Goal: Check status: Check status

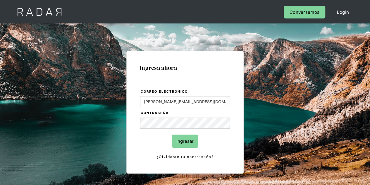
click at [182, 142] on input "Ingresar" at bounding box center [185, 140] width 26 height 13
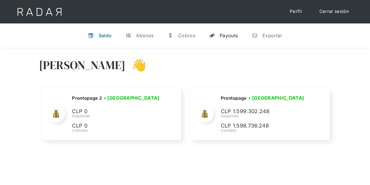
click at [233, 32] on link "y Payouts" at bounding box center [224, 35] width 38 height 15
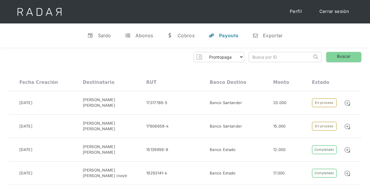
paste input "d985cefd-fbcb-42e3-b658-ecad7daf7ac7"
drag, startPoint x: 262, startPoint y: 54, endPoint x: 293, endPoint y: 54, distance: 30.8
click at [263, 54] on input "d985cefd-fbcb-42e3-b658-ecad7daf7ac7" at bounding box center [280, 57] width 63 height 10
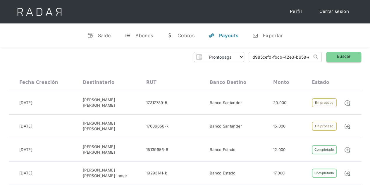
type input "d985cefd-fbcb-42e3-b658-ecad7daf7ac7"
click at [342, 56] on link "Buscar" at bounding box center [344, 57] width 35 height 10
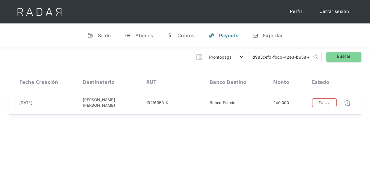
click at [327, 103] on div "Fallido" at bounding box center [324, 102] width 25 height 9
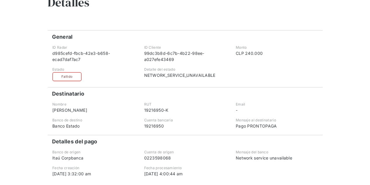
scroll to position [59, 0]
drag, startPoint x: 215, startPoint y: 75, endPoint x: 142, endPoint y: 78, distance: 73.6
click at [142, 78] on div "Detalle del estado NETWORK_SERVICE_UNAVAILABLE" at bounding box center [185, 73] width 91 height 14
copy div "NETWORK_SERVICE_UNAVAILABLE"
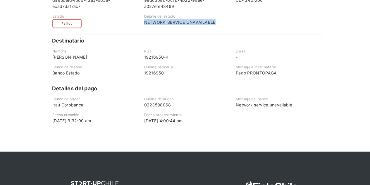
scroll to position [117, 0]
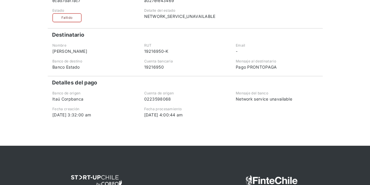
click at [213, 127] on div at bounding box center [185, 133] width 275 height 23
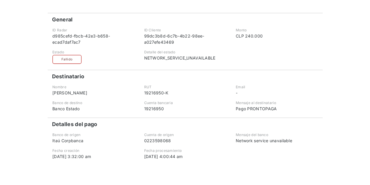
scroll to position [66, 0]
